Goal: Task Accomplishment & Management: Manage account settings

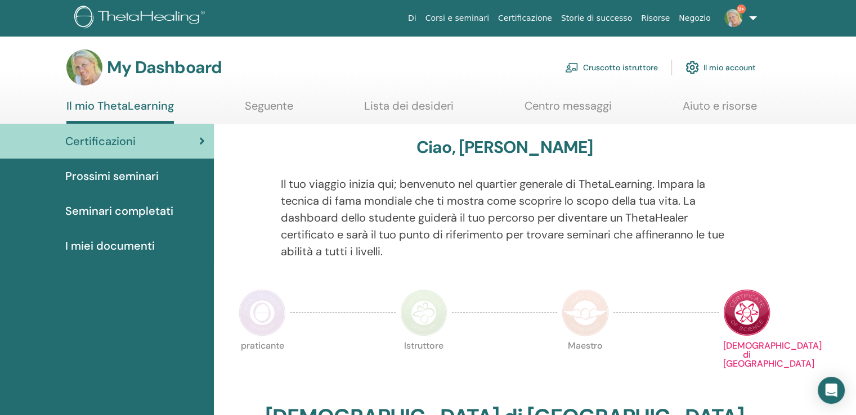
click at [584, 66] on link "Cruscotto istruttore" at bounding box center [611, 67] width 93 height 25
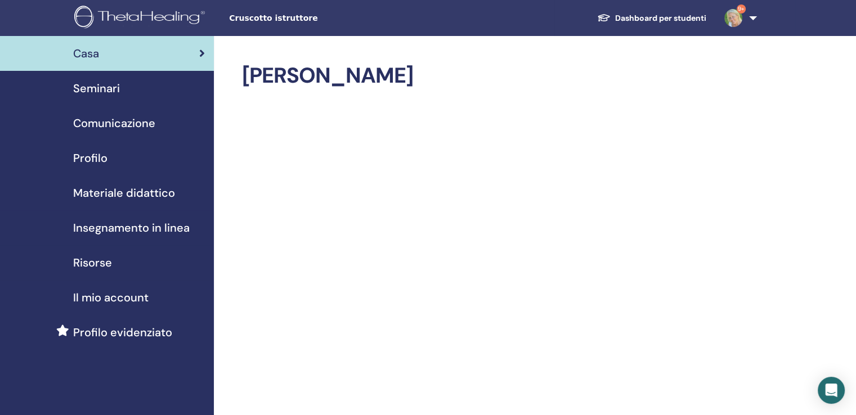
click at [113, 90] on span "Seminari" at bounding box center [96, 88] width 47 height 17
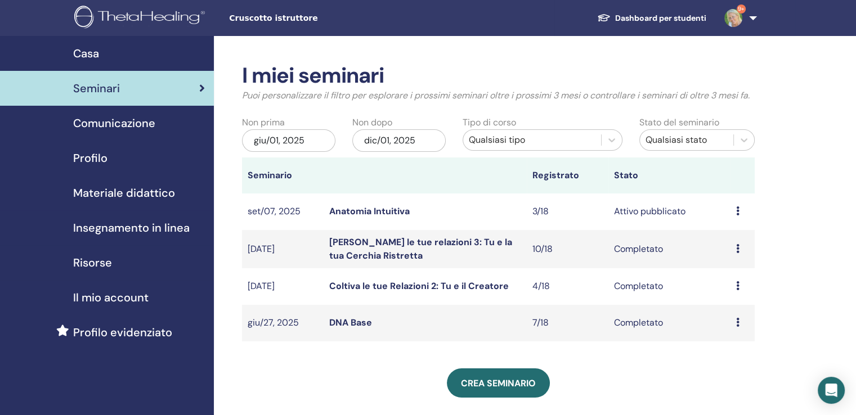
click at [735, 208] on td "Anteprima Modificare Partecipanti Annulla" at bounding box center [743, 212] width 24 height 37
click at [737, 210] on icon at bounding box center [737, 211] width 3 height 9
click at [546, 211] on td "3/18" at bounding box center [568, 212] width 82 height 37
click at [740, 210] on div "Anteprima Modificare Partecipanti Annulla" at bounding box center [742, 212] width 13 height 14
click at [723, 254] on link "Partecipanti" at bounding box center [735, 253] width 51 height 12
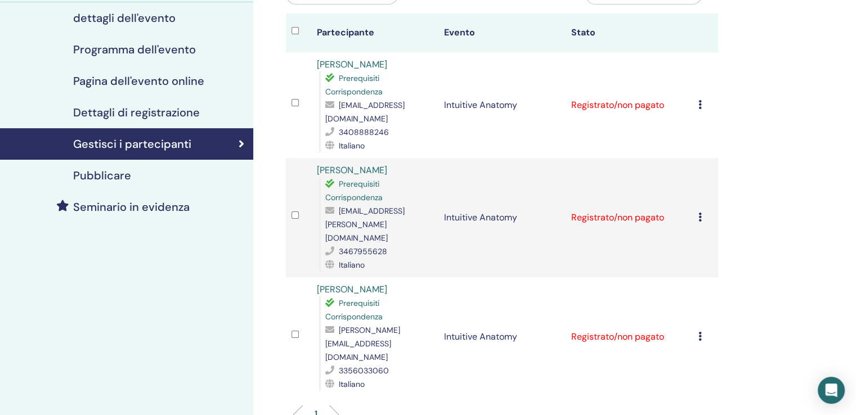
scroll to position [113, 0]
